Goal: Transaction & Acquisition: Download file/media

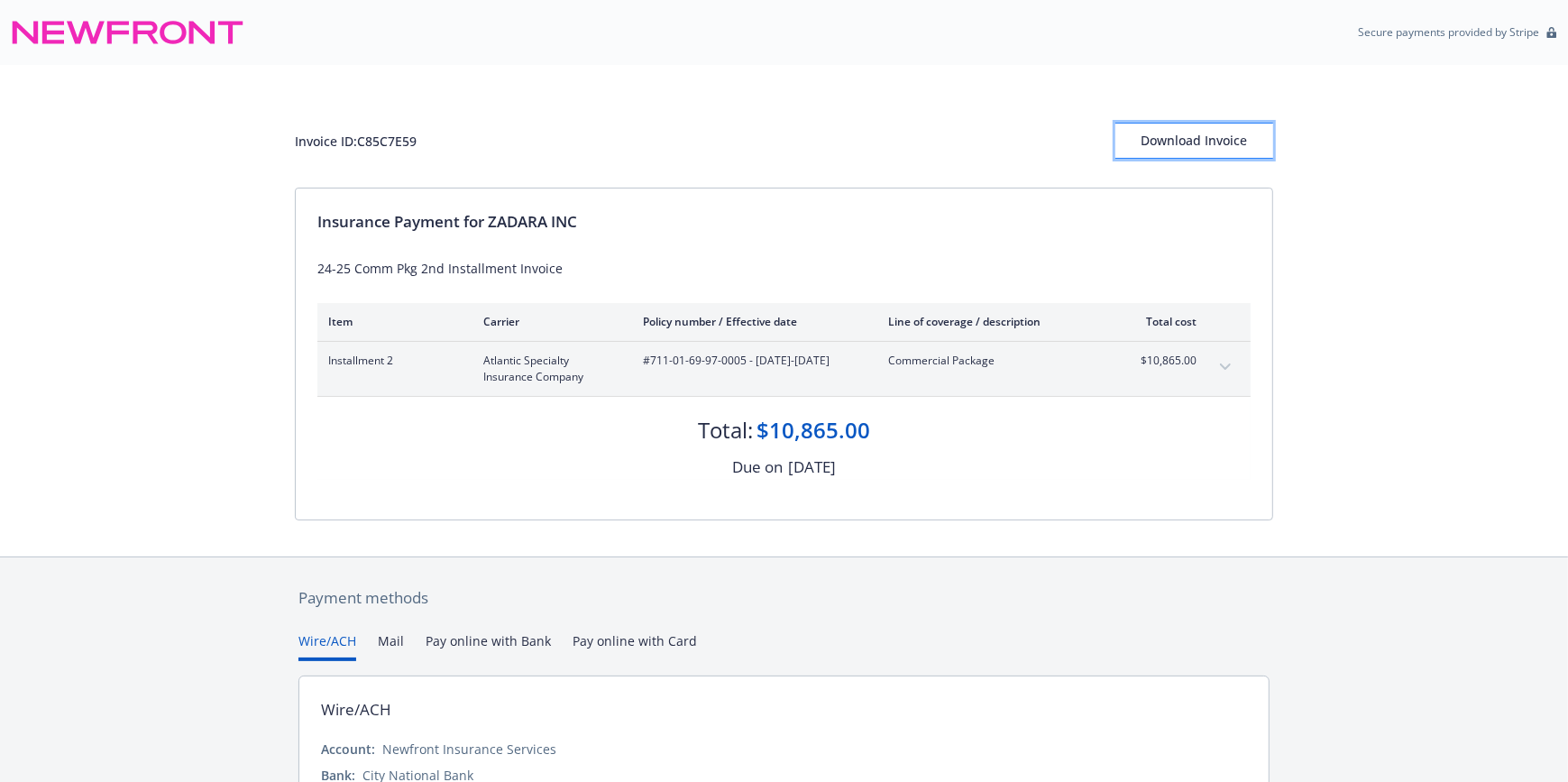
click at [1201, 142] on div "Download Invoice" at bounding box center [1195, 140] width 158 height 34
